Goal: Information Seeking & Learning: Find specific fact

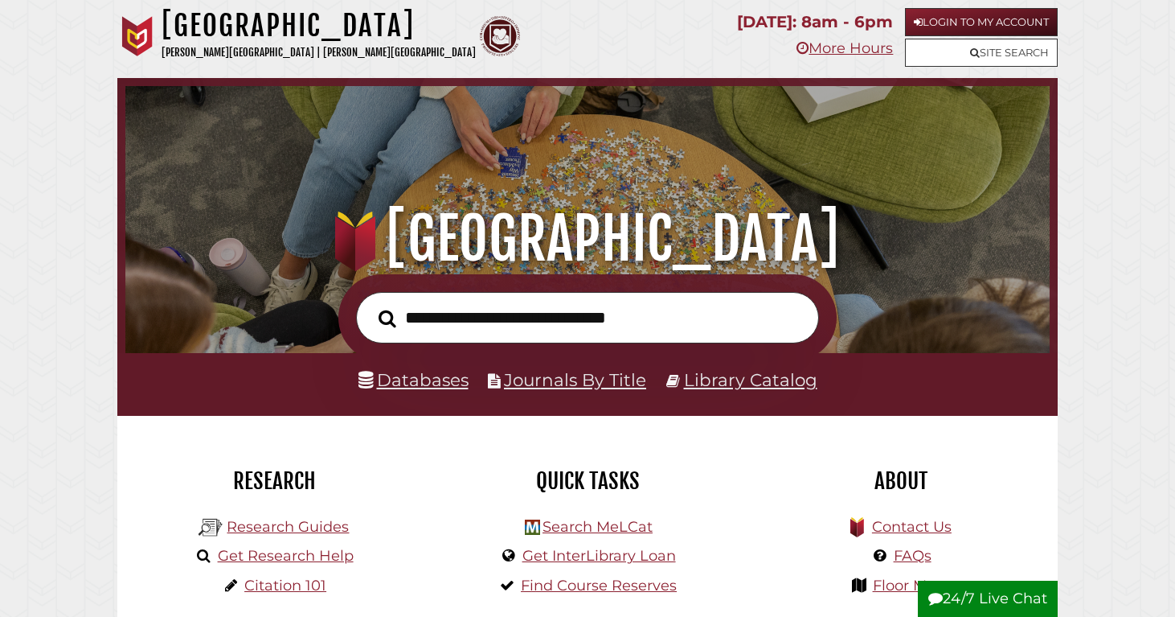
scroll to position [306, 917]
type input "**********"
click at [371, 305] on button "Search" at bounding box center [388, 318] width 34 height 27
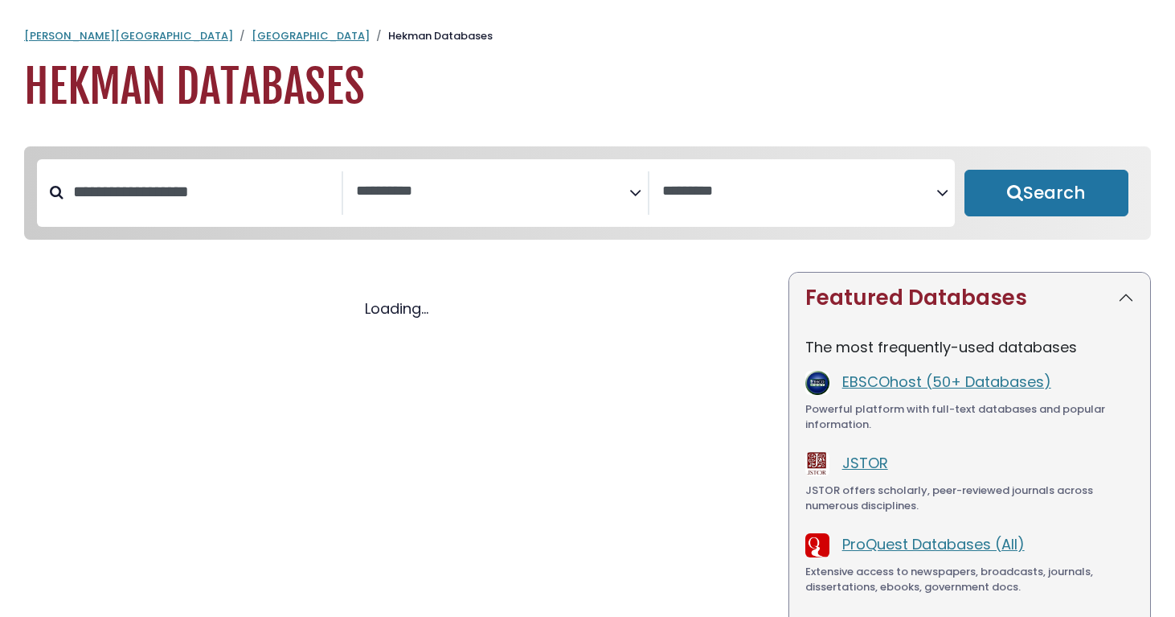
select select "Database Subject Filter"
select select "Database Vendors Filter"
select select "Database Subject Filter"
select select "Database Vendors Filter"
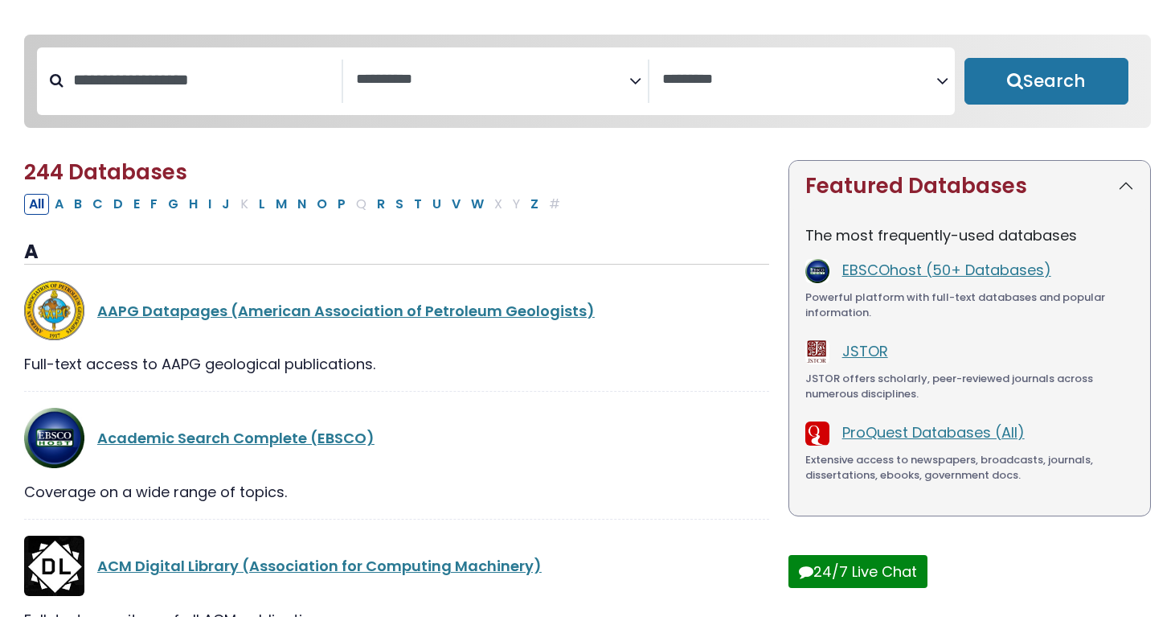
scroll to position [125, 0]
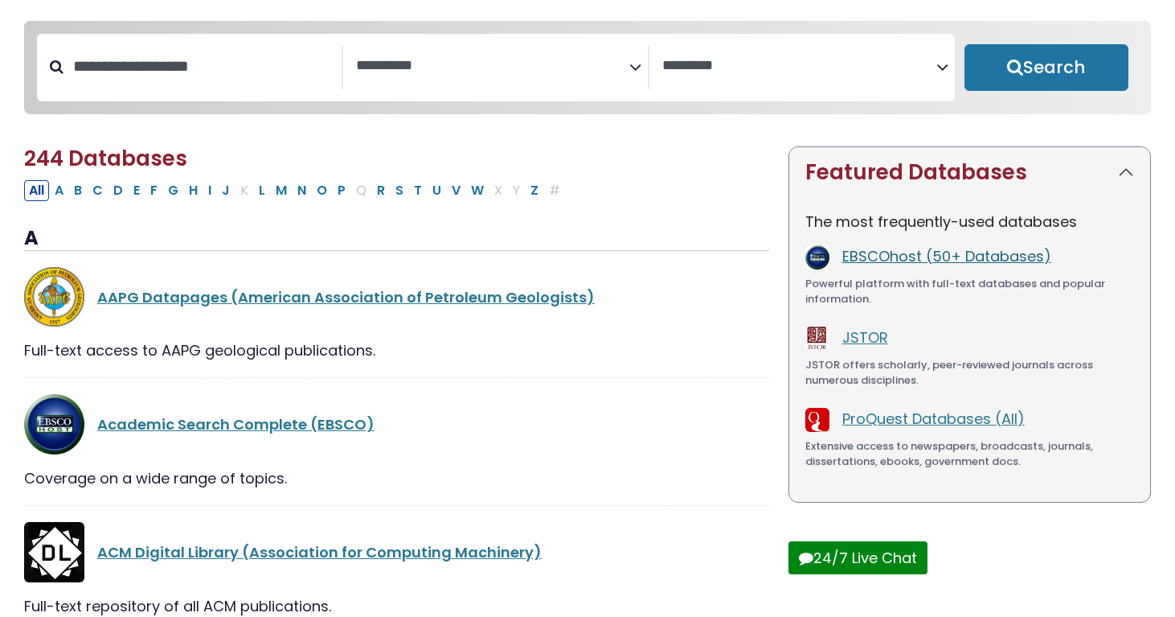
click at [880, 260] on link "EBSCOhost (50+ Databases)" at bounding box center [947, 256] width 209 height 20
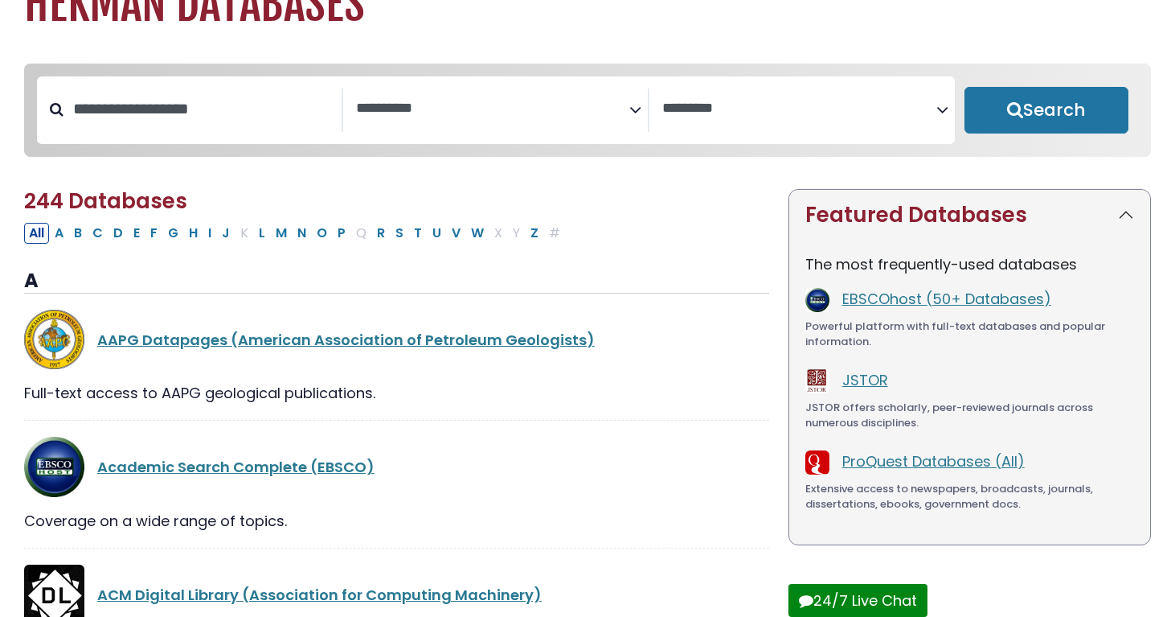
scroll to position [0, 0]
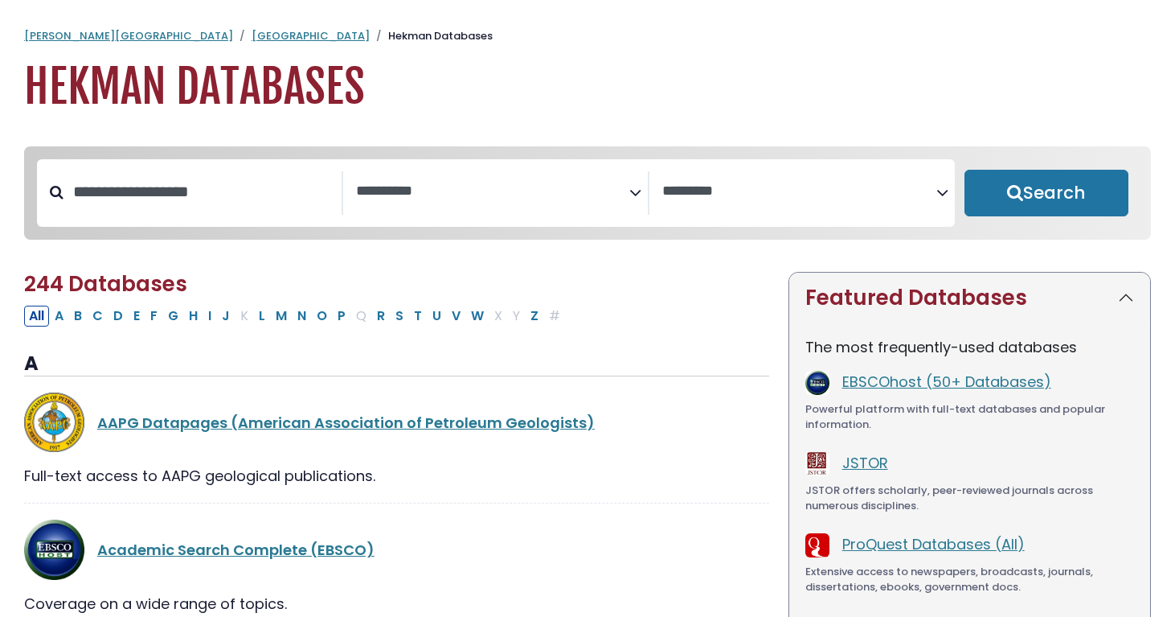
select select "Database Subject Filter"
select select "Database Vendors Filter"
click at [96, 32] on link "[PERSON_NAME][GEOGRAPHIC_DATA]" at bounding box center [128, 35] width 209 height 15
select select "Database Subject Filter"
select select "Database Vendors Filter"
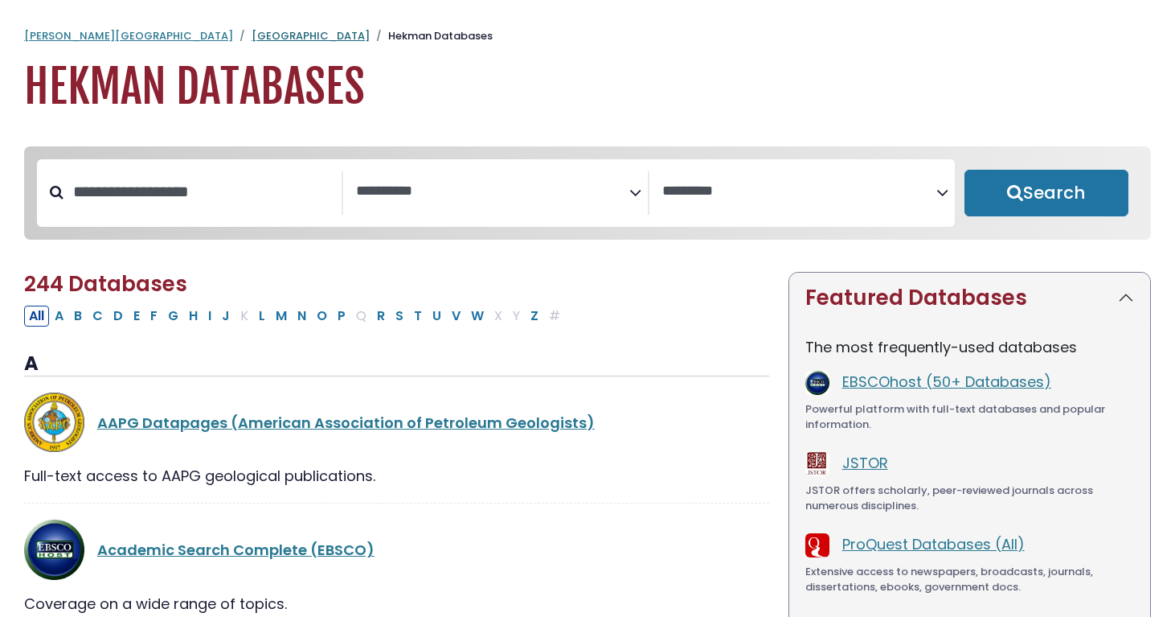
click at [252, 32] on link "[GEOGRAPHIC_DATA]" at bounding box center [311, 35] width 118 height 15
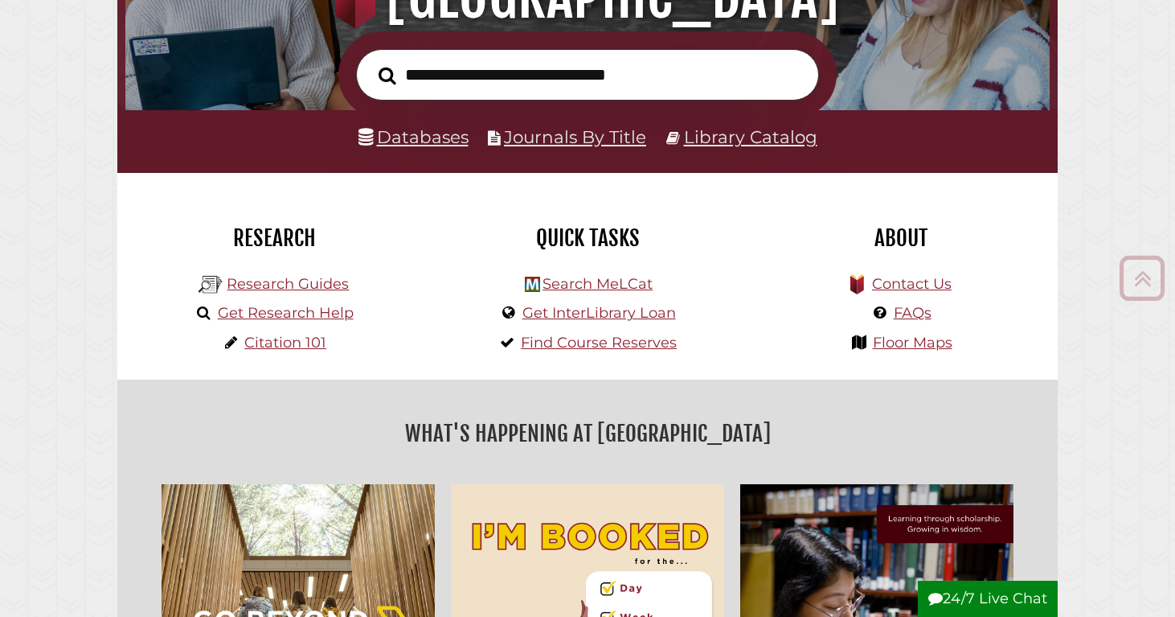
scroll to position [254, 0]
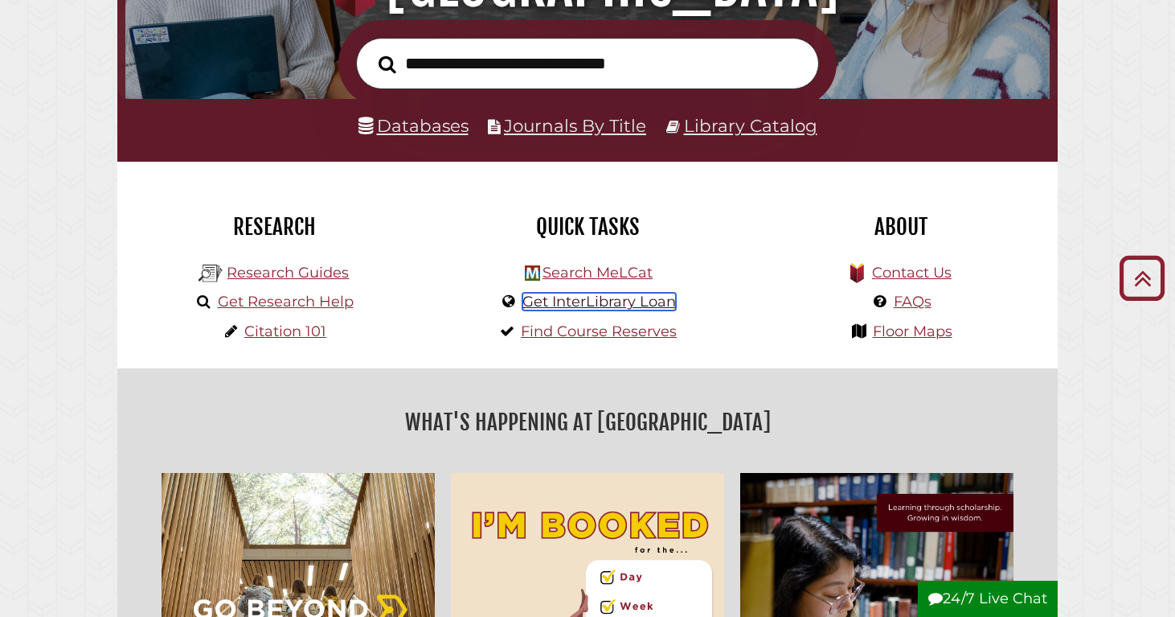
click at [606, 301] on link "Get InterLibrary Loan" at bounding box center [600, 302] width 154 height 18
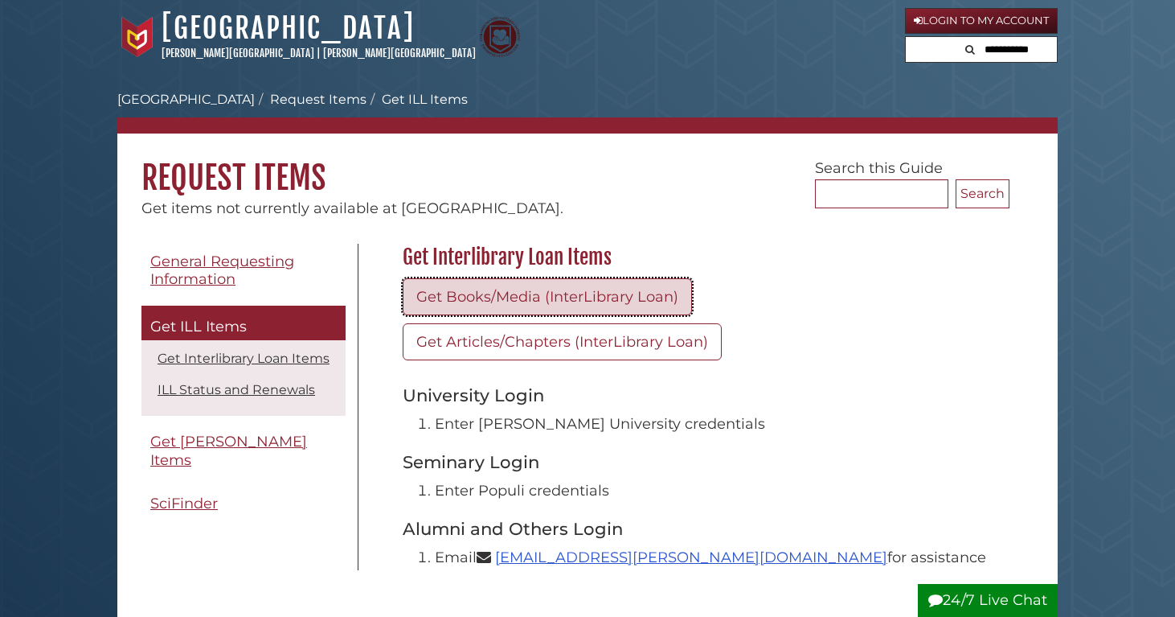
click at [666, 300] on link "Get Books/Media (InterLibrary Loan)" at bounding box center [547, 296] width 289 height 37
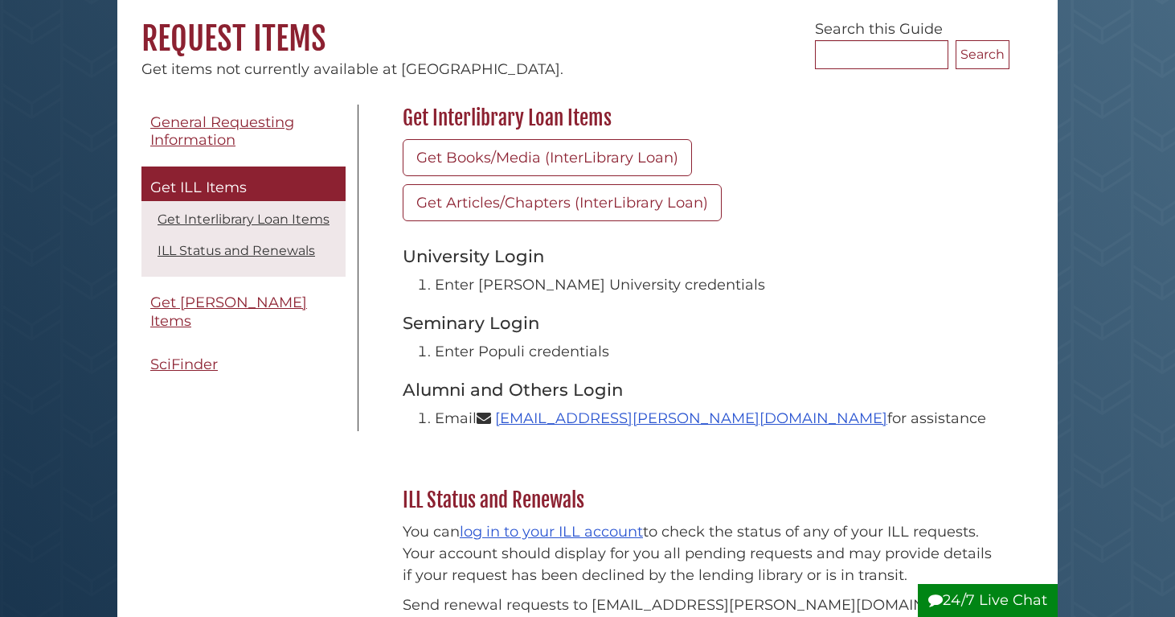
scroll to position [141, 0]
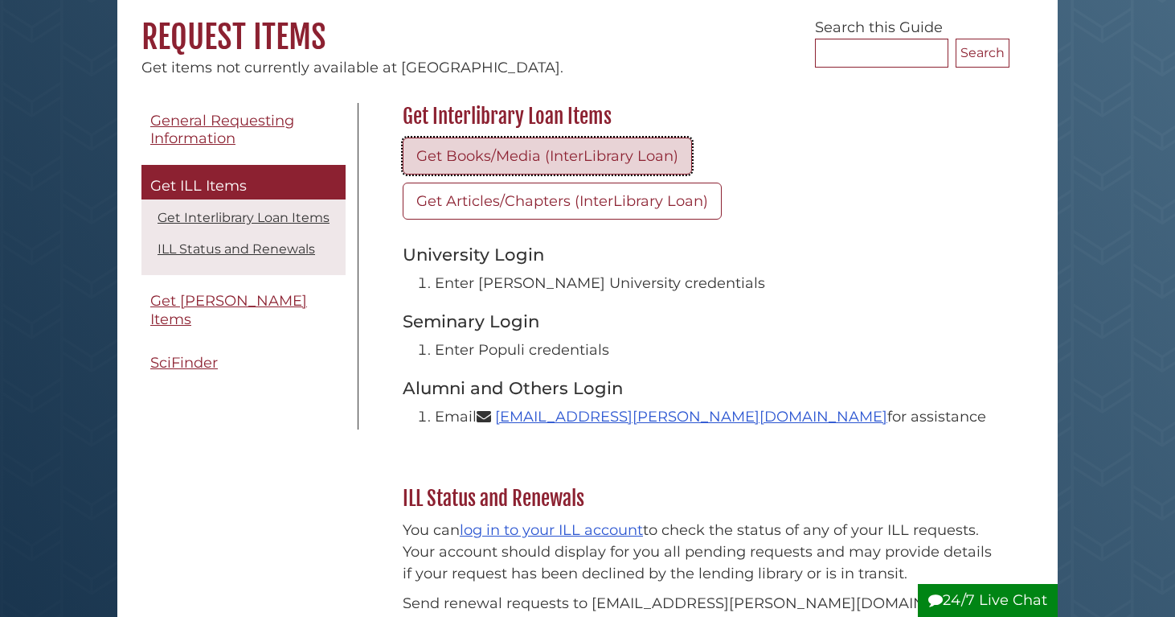
click at [669, 160] on link "Get Books/Media (InterLibrary Loan)" at bounding box center [547, 155] width 289 height 37
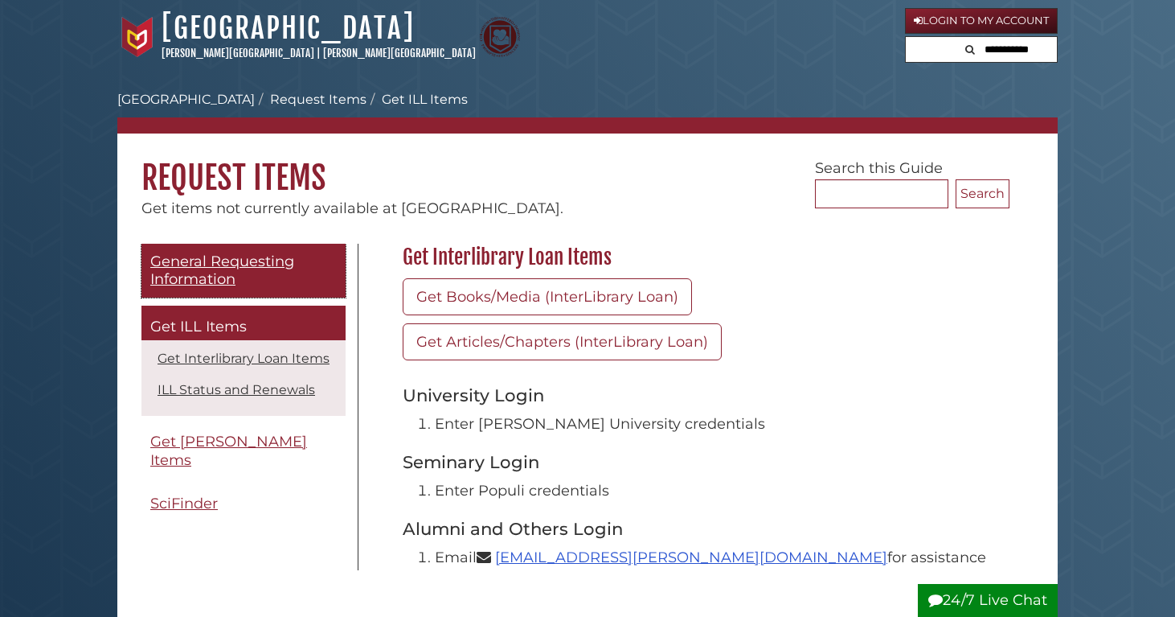
click at [239, 269] on span "General Requesting Information" at bounding box center [222, 270] width 144 height 36
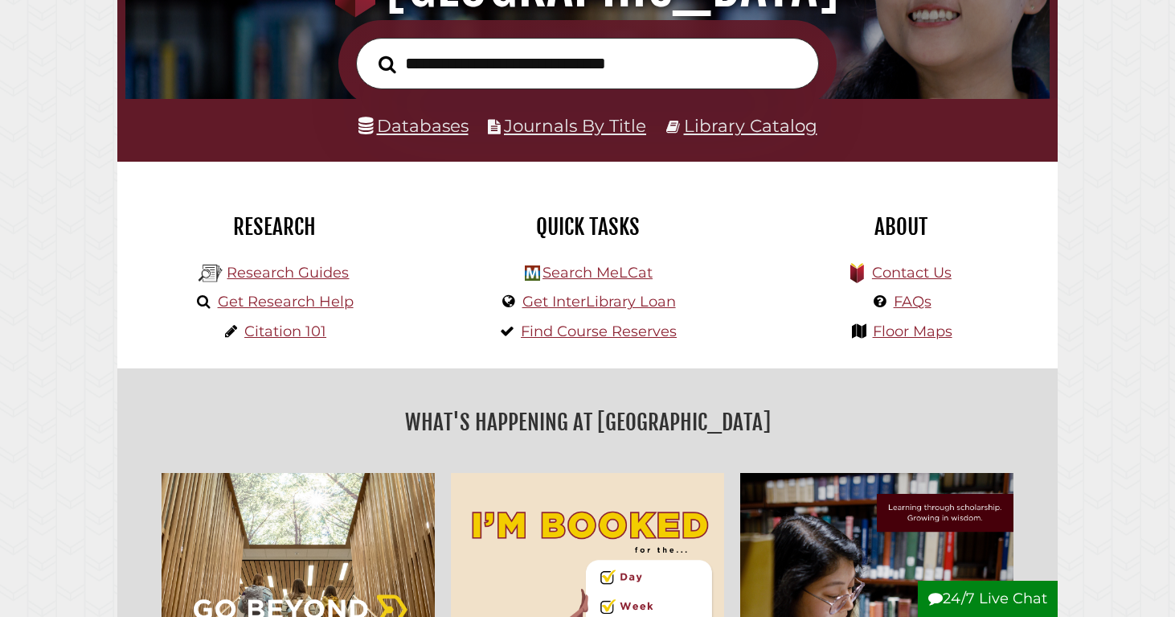
scroll to position [306, 917]
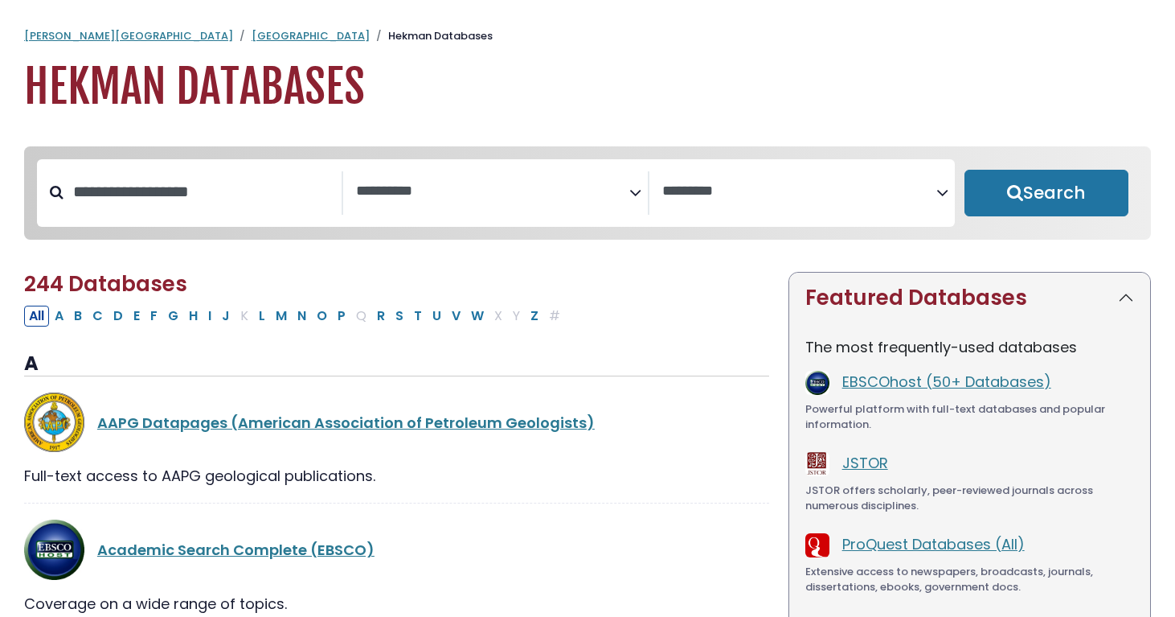
select select "Database Subject Filter"
select select "Database Vendors Filter"
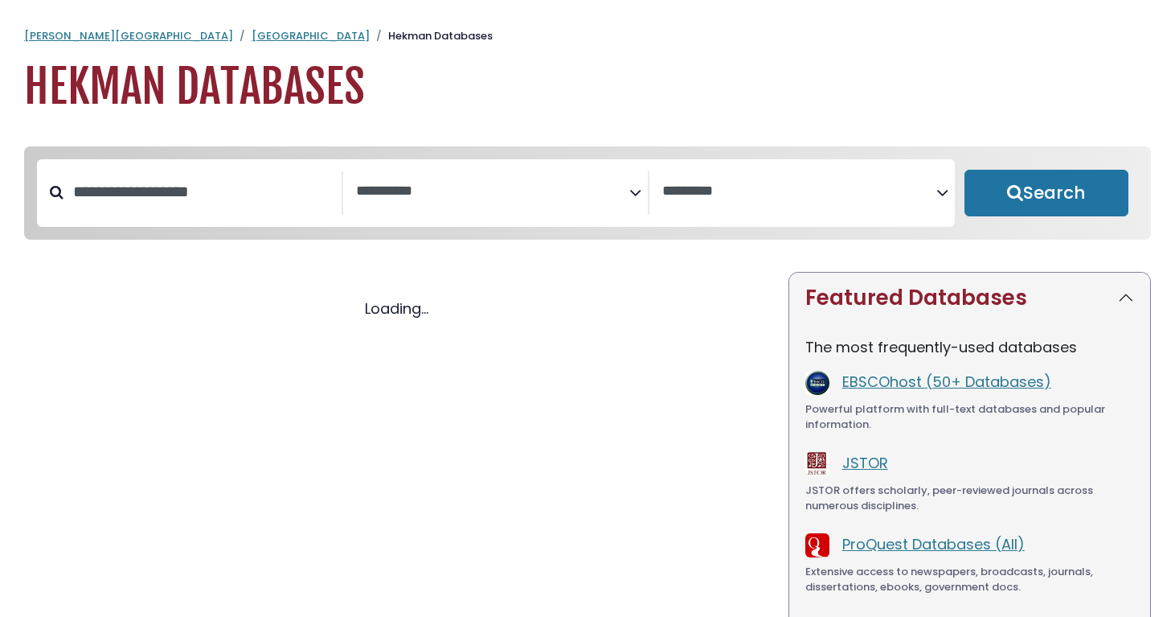
select select "Database Subject Filter"
select select "Database Vendors Filter"
select select "Database Subject Filter"
select select "Database Vendors Filter"
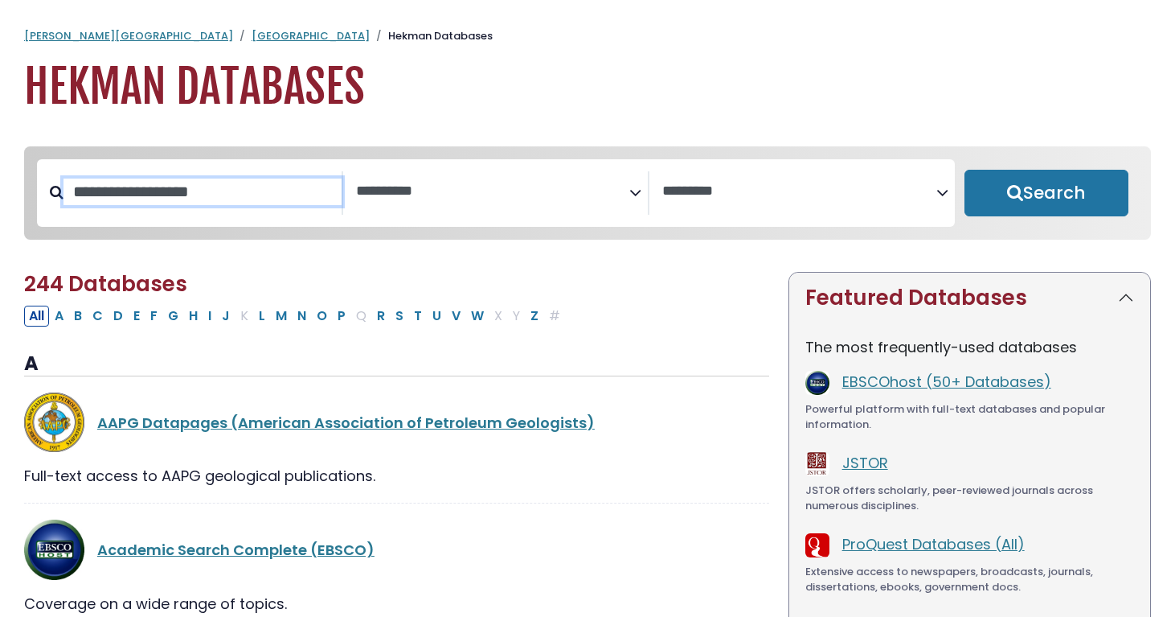
click at [258, 194] on input "Search database by title or keyword" at bounding box center [203, 191] width 278 height 27
paste input "**********"
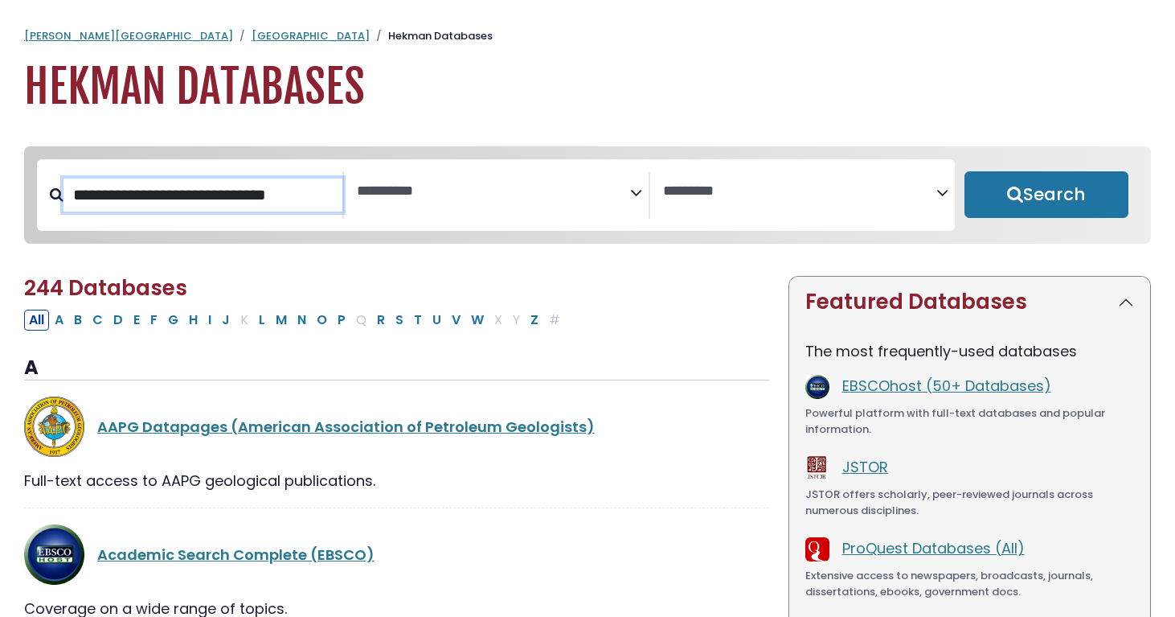
type input "**********"
click at [965, 171] on button "Search" at bounding box center [1047, 194] width 164 height 47
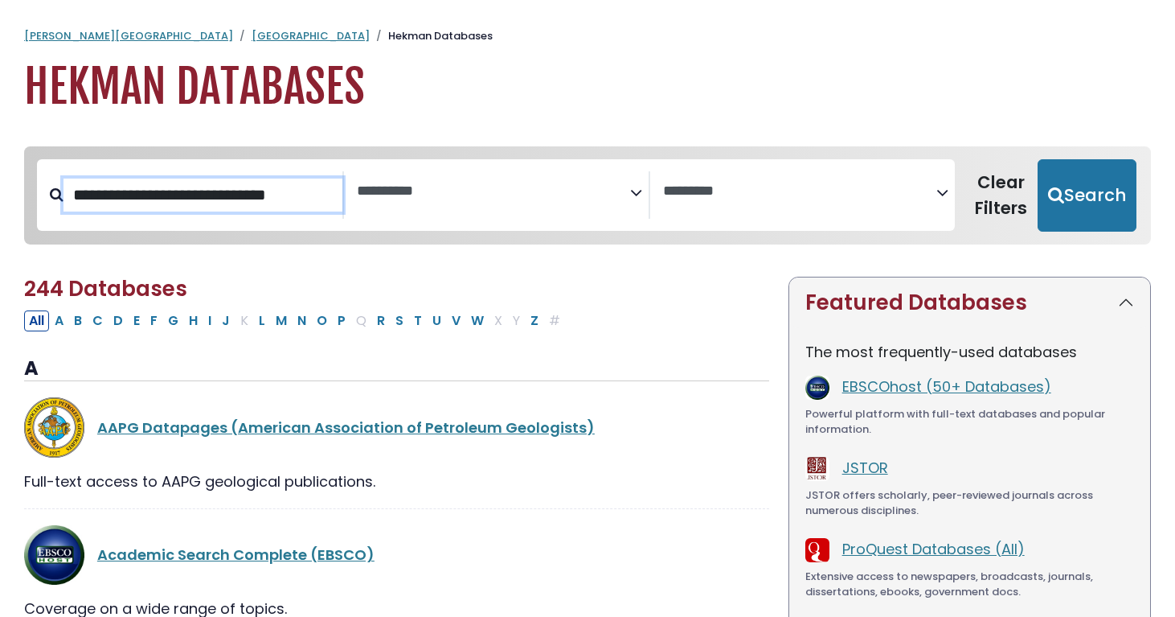
select select "Database Subject Filter"
select select "Database Vendors Filter"
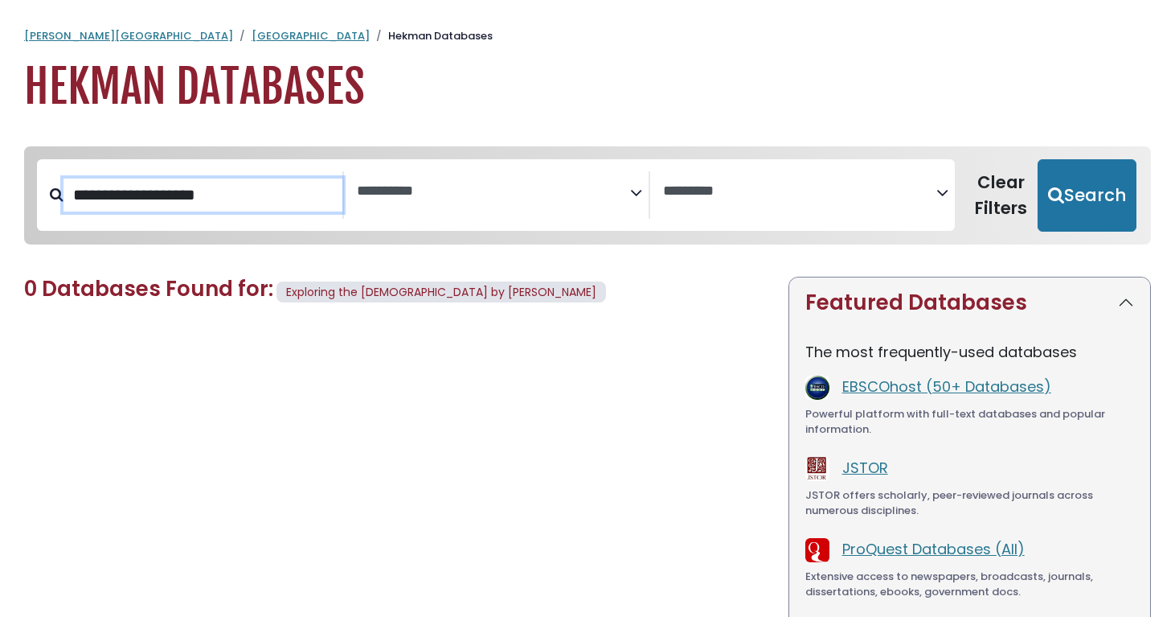
type input "**********"
click at [1038, 159] on button "Search" at bounding box center [1087, 195] width 99 height 72
select select "Database Subject Filter"
select select "Database Vendors Filter"
click at [1038, 159] on button "Search" at bounding box center [1087, 195] width 99 height 72
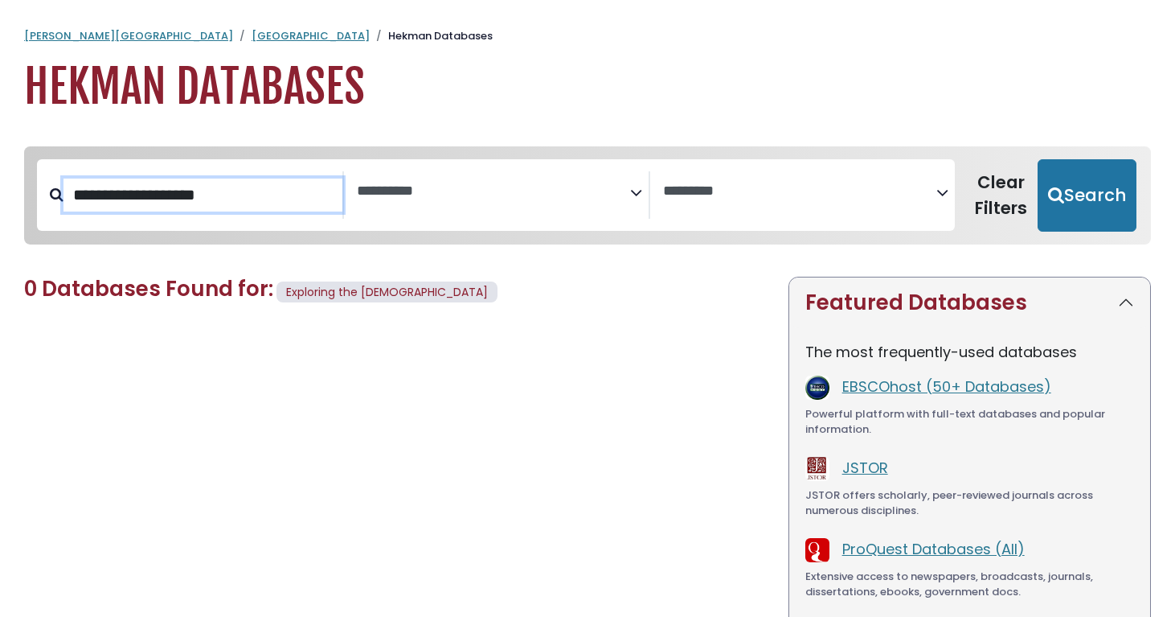
select select "Database Subject Filter"
select select "Database Vendors Filter"
click at [1038, 159] on button "Search" at bounding box center [1087, 195] width 99 height 72
select select "Database Subject Filter"
select select "Database Vendors Filter"
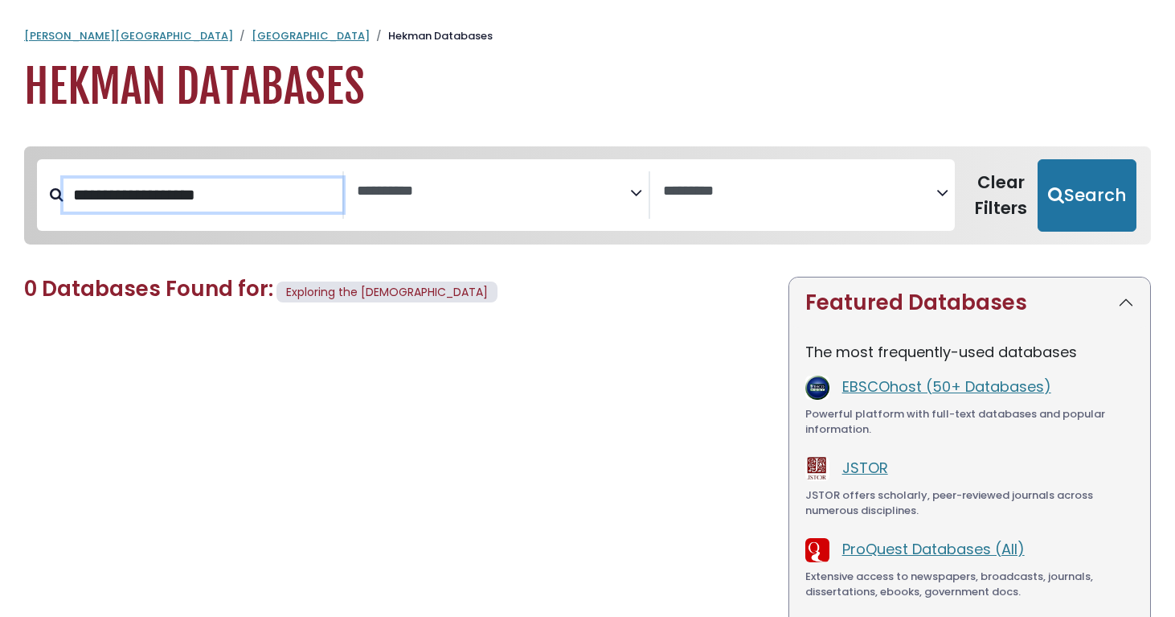
select select "Database Subject Filter"
select select "Database Vendors Filter"
select select "Database Subject Filter"
select select "Database Vendors Filter"
type input "**********"
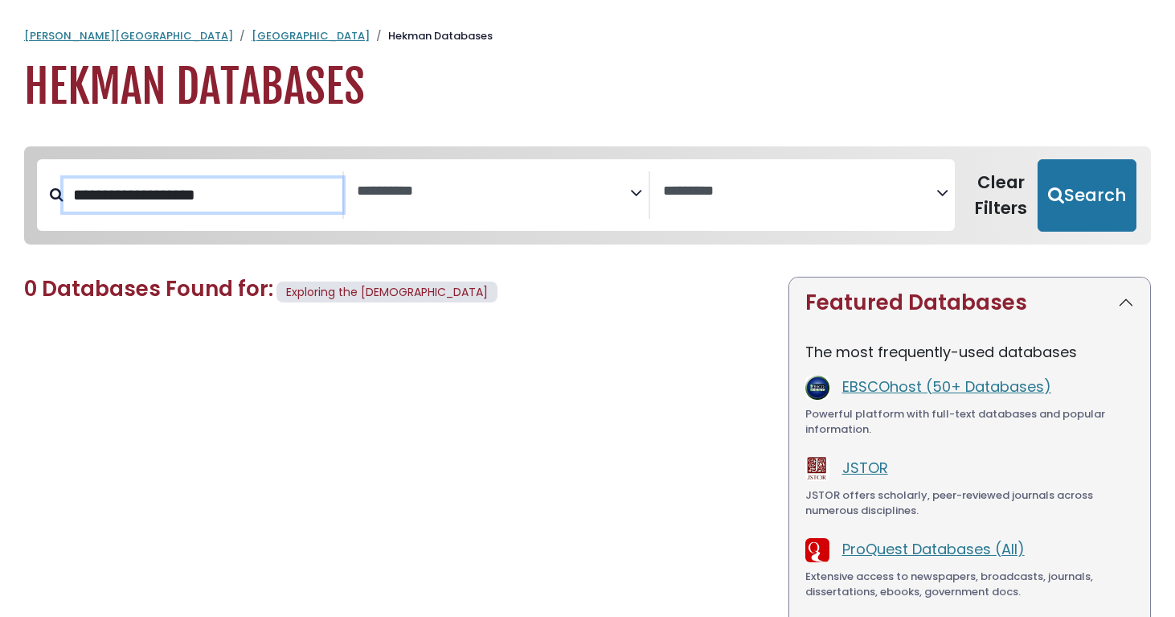
select select "Database Subject Filter"
select select "Database Vendors Filter"
